Goal: Transaction & Acquisition: Purchase product/service

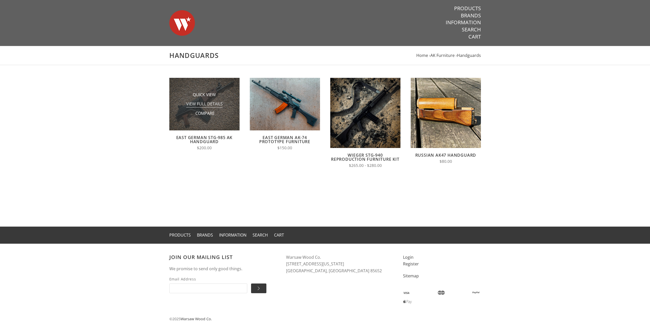
click at [199, 106] on span "View Full Details" at bounding box center [204, 104] width 37 height 6
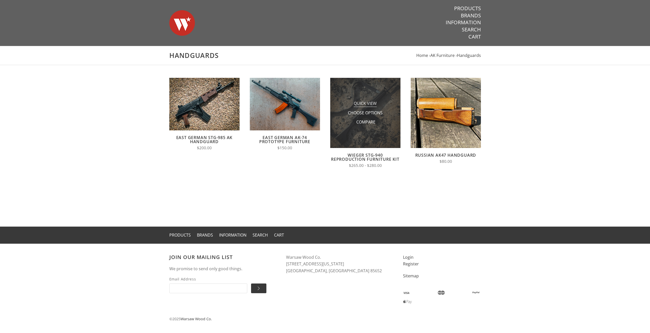
click at [357, 102] on span "Quick View" at bounding box center [365, 104] width 23 height 6
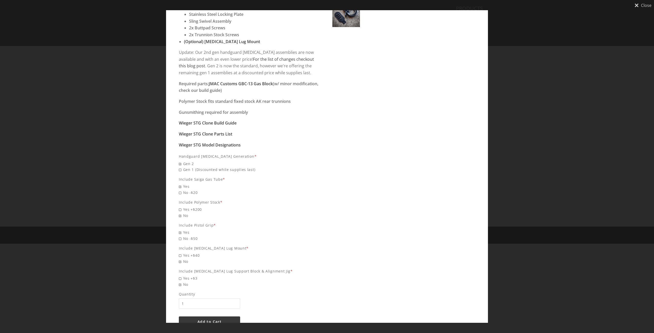
scroll to position [280, 0]
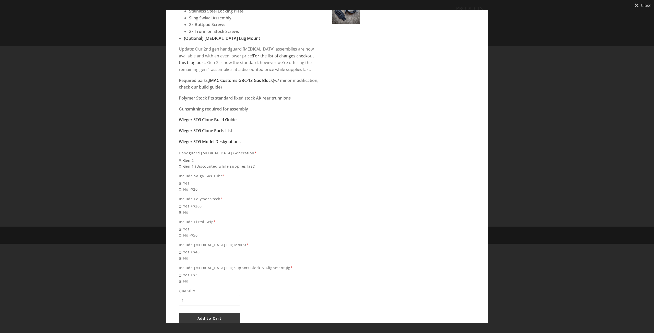
click at [182, 158] on span "Gen 2" at bounding box center [250, 161] width 143 height 6
click at [182, 158] on input "Gen 2" at bounding box center [215, 158] width 72 height 0
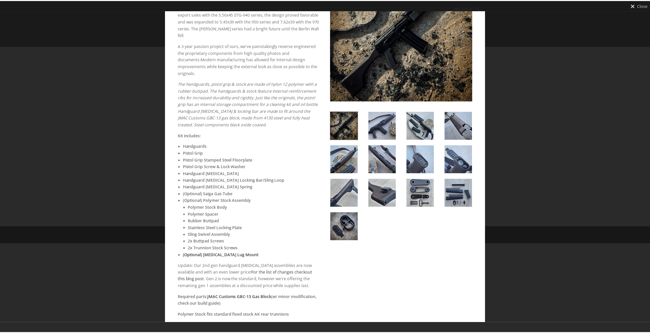
scroll to position [0, 0]
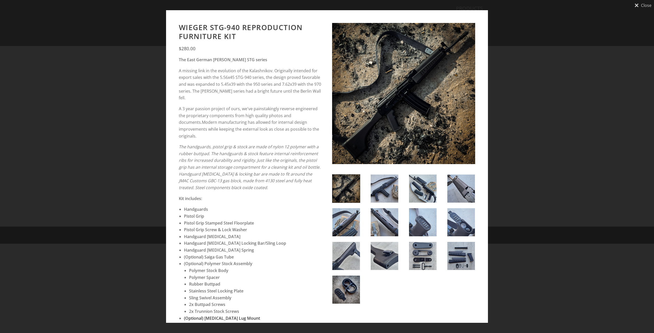
click at [523, 50] on div "Close" at bounding box center [327, 166] width 654 height 333
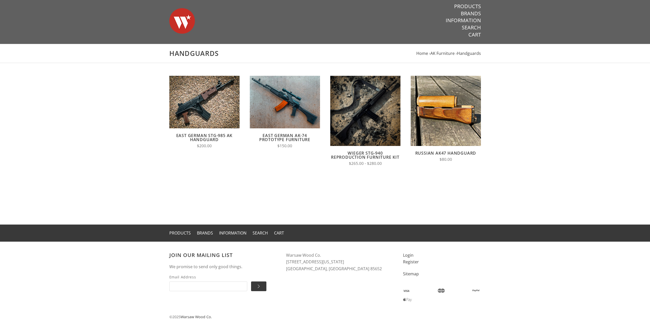
scroll to position [3, 0]
